Goal: Task Accomplishment & Management: Manage account settings

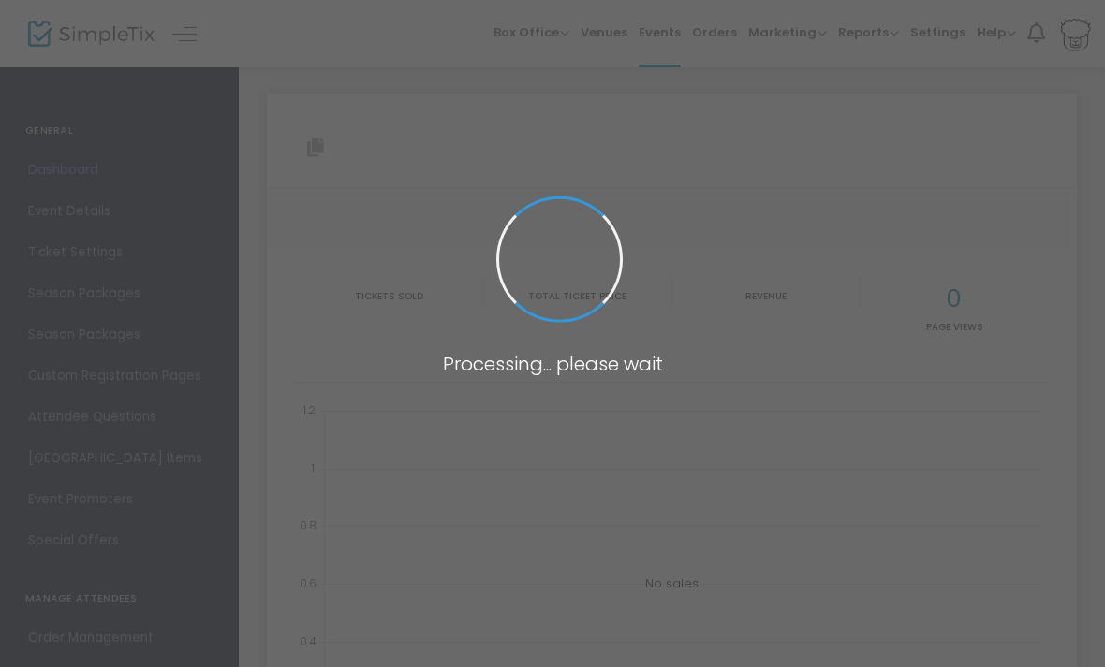
type input "[URL][DOMAIN_NAME]"
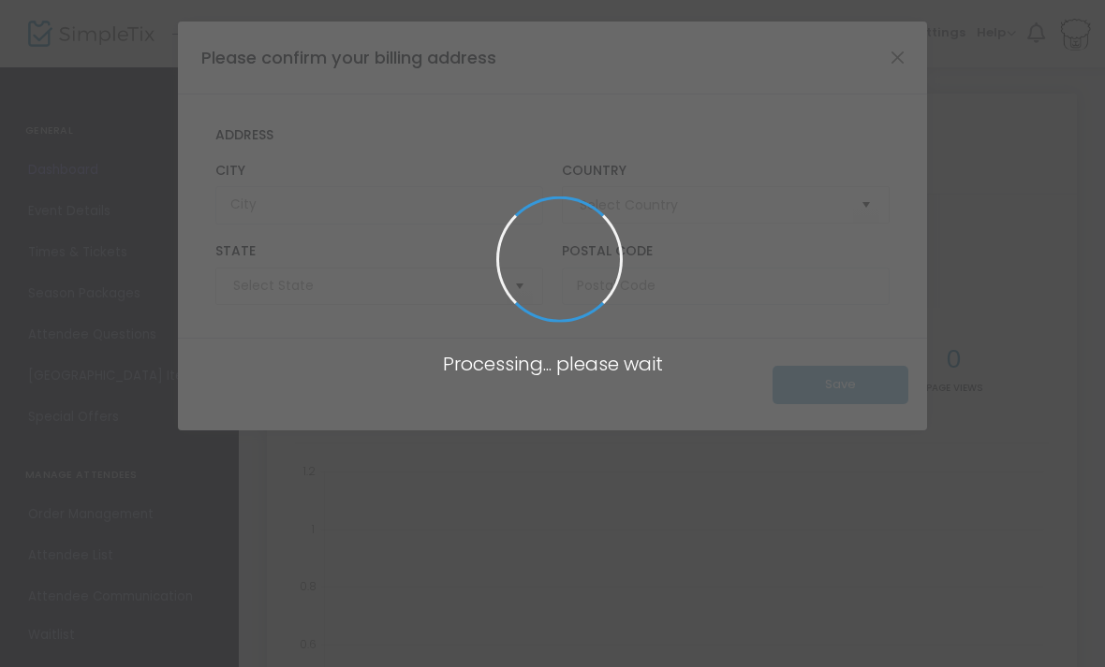
type input "[GEOGRAPHIC_DATA]"
type input "[US_STATE]"
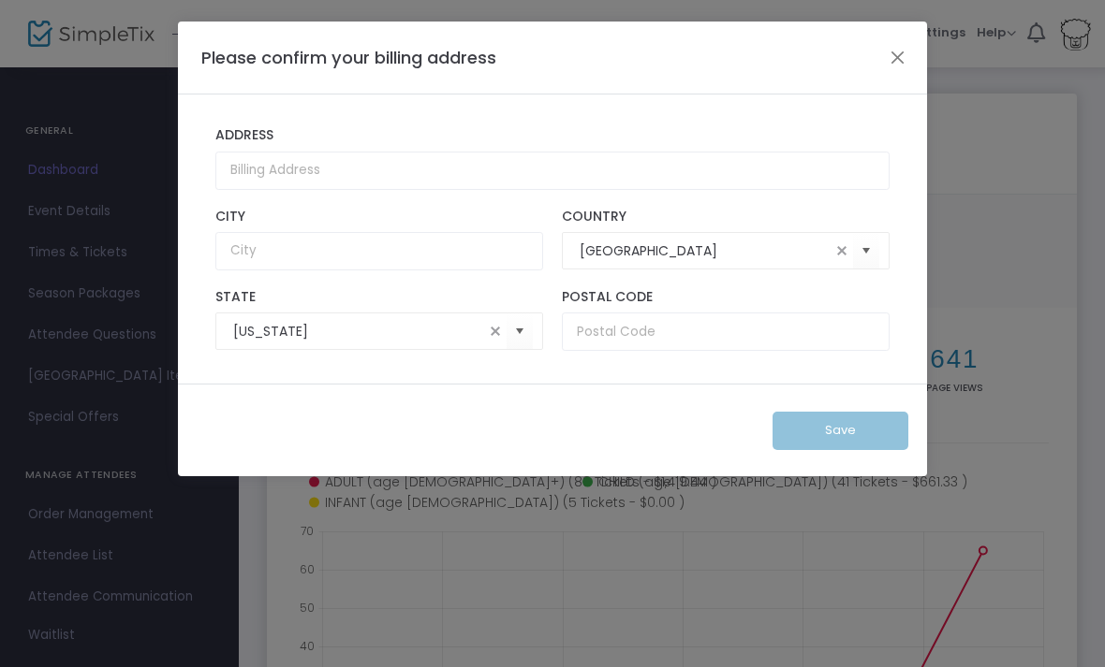
click at [909, 52] on button "Close" at bounding box center [898, 57] width 24 height 24
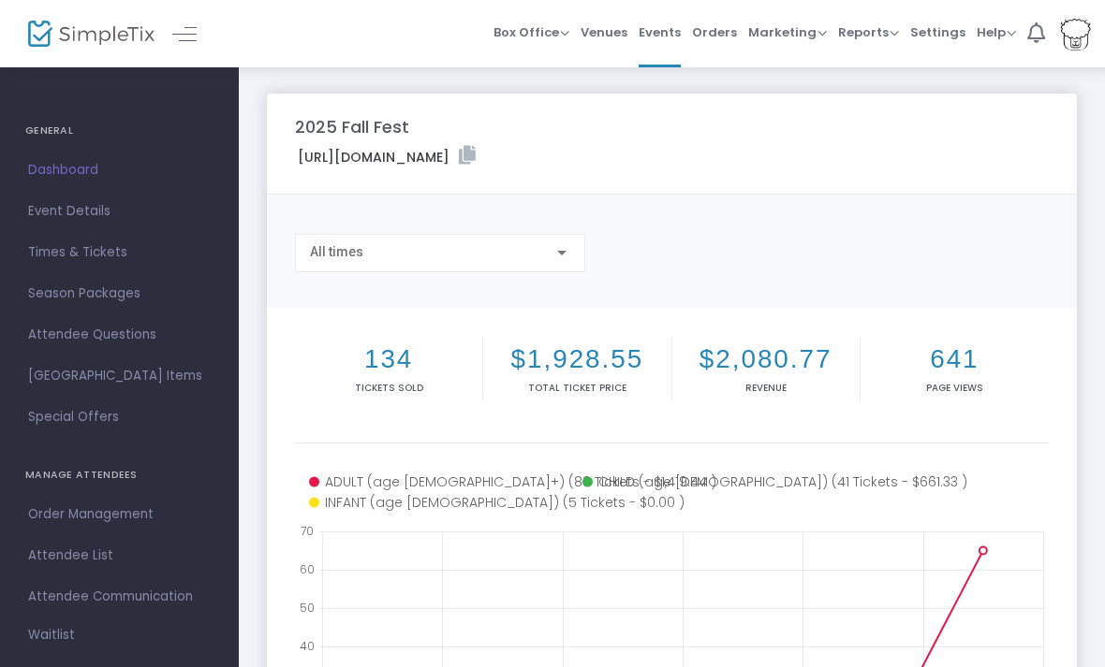
click at [728, 25] on span "Orders" at bounding box center [714, 32] width 45 height 48
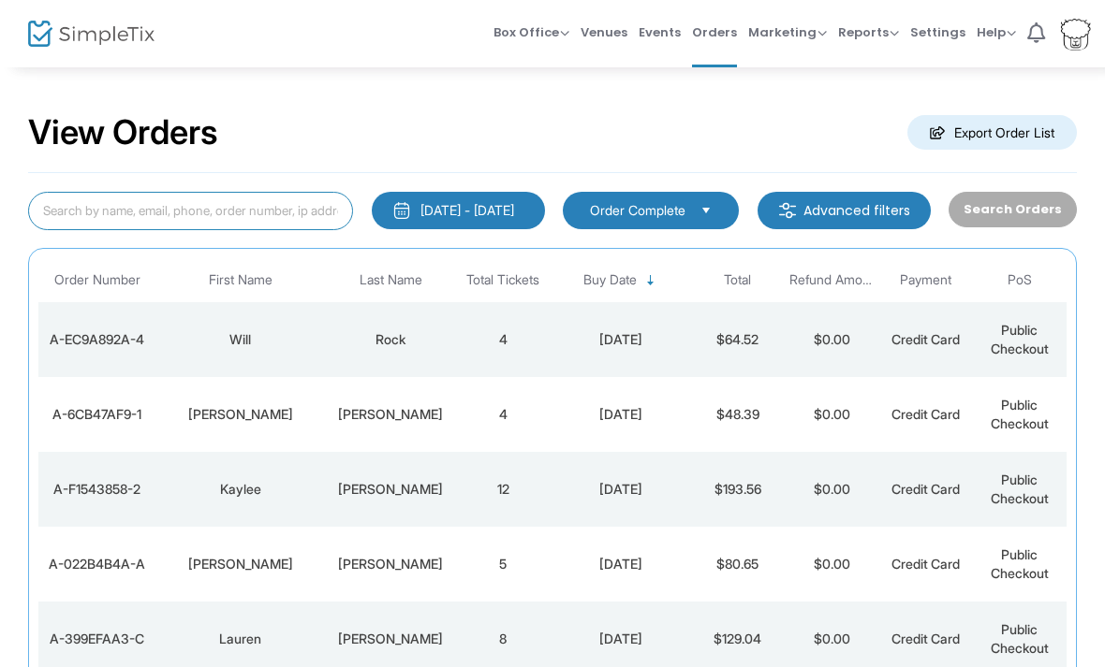
click at [208, 210] on input at bounding box center [190, 211] width 325 height 38
type input "[PERSON_NAME]"
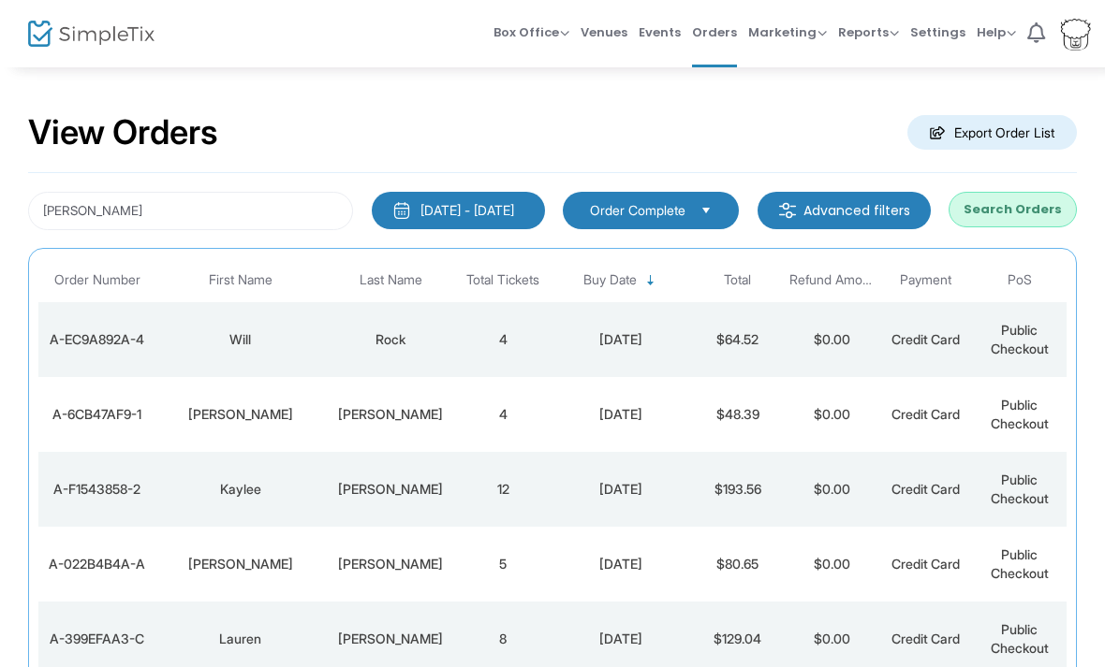
click at [1011, 213] on button "Search Orders" at bounding box center [1012, 210] width 128 height 36
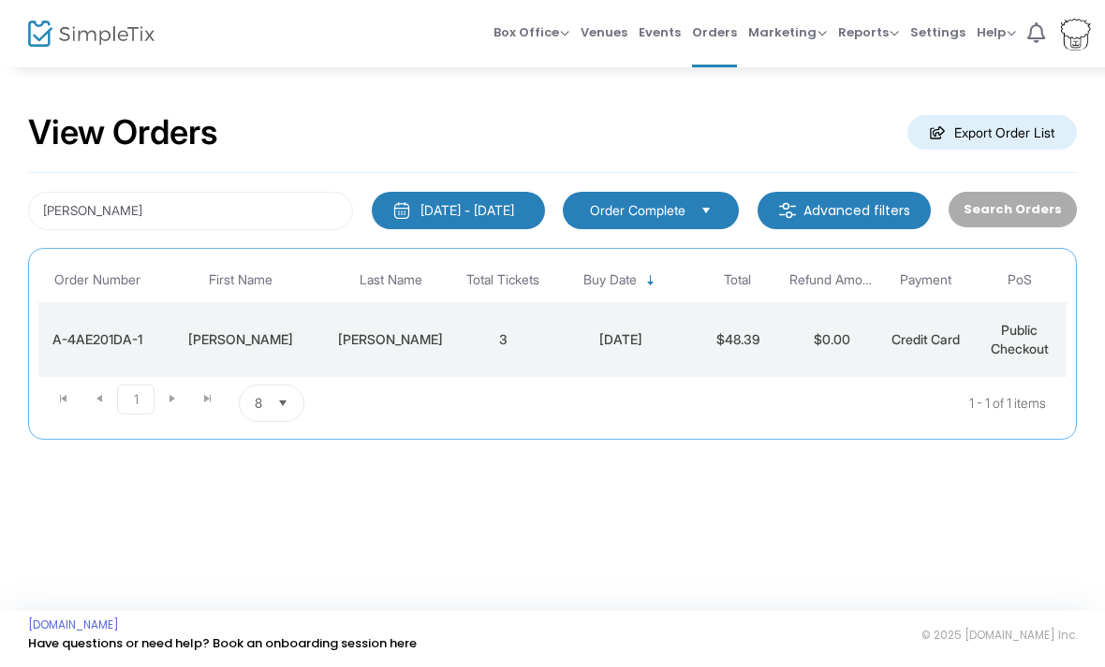
click at [271, 334] on div "[PERSON_NAME]" at bounding box center [239, 339] width 159 height 19
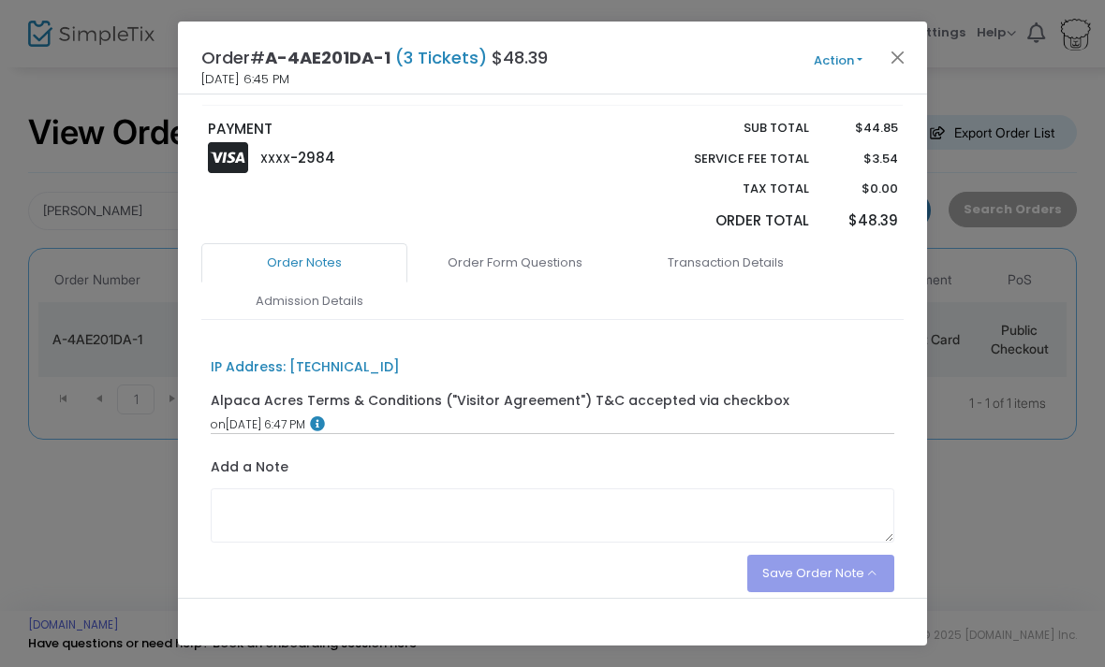
scroll to position [395, 0]
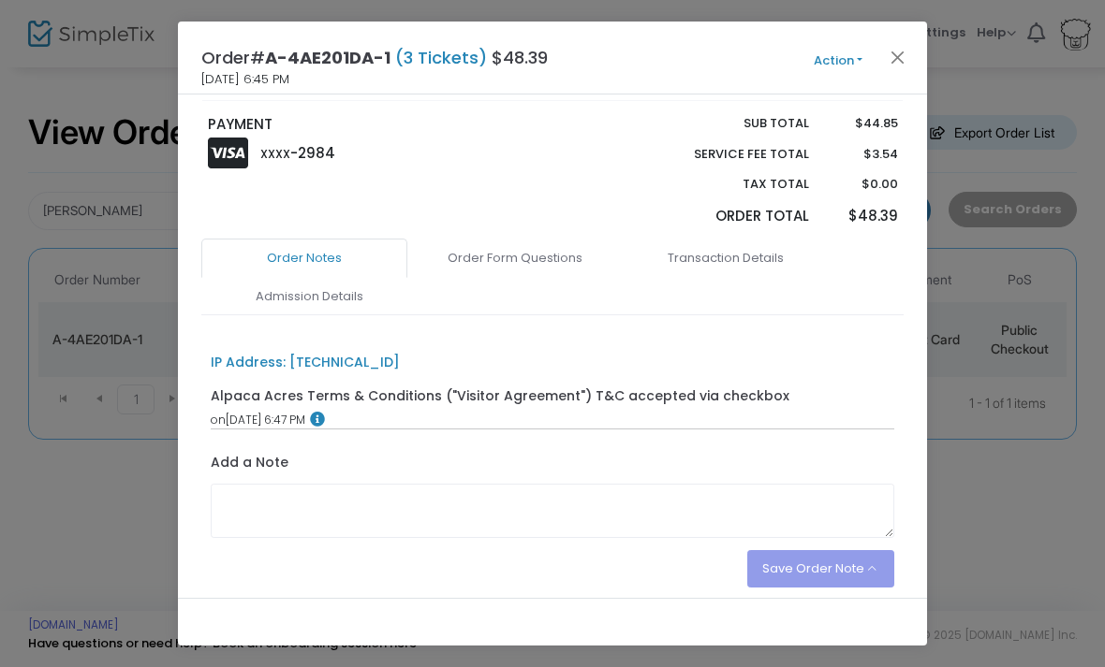
click at [546, 239] on link "Order Form Questions" at bounding box center [515, 258] width 206 height 39
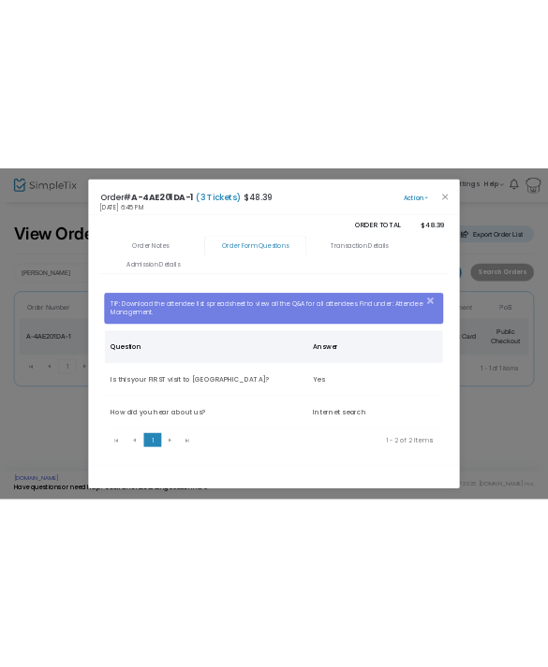
scroll to position [496, 0]
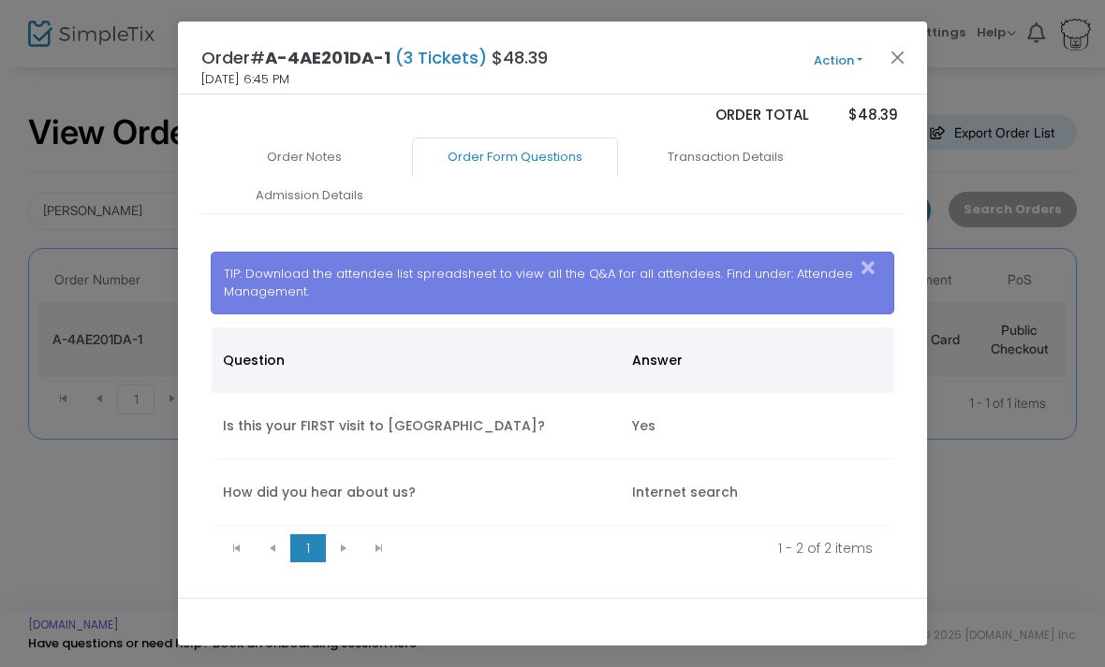
click at [905, 57] on button "Close" at bounding box center [898, 57] width 24 height 24
